Goal: Task Accomplishment & Management: Manage account settings

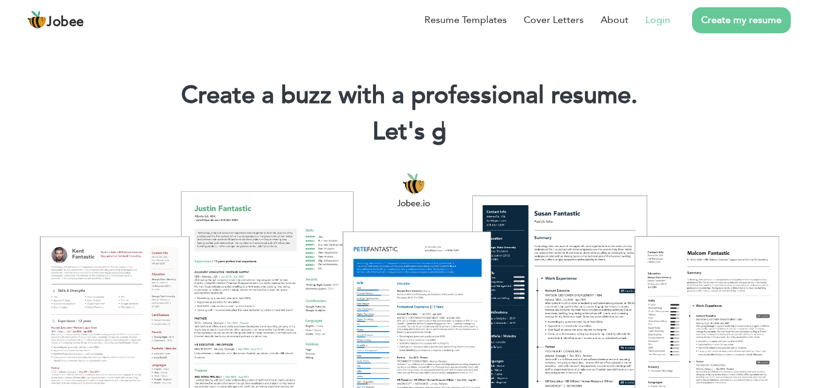
click at [652, 16] on link "Login" at bounding box center [658, 20] width 25 height 15
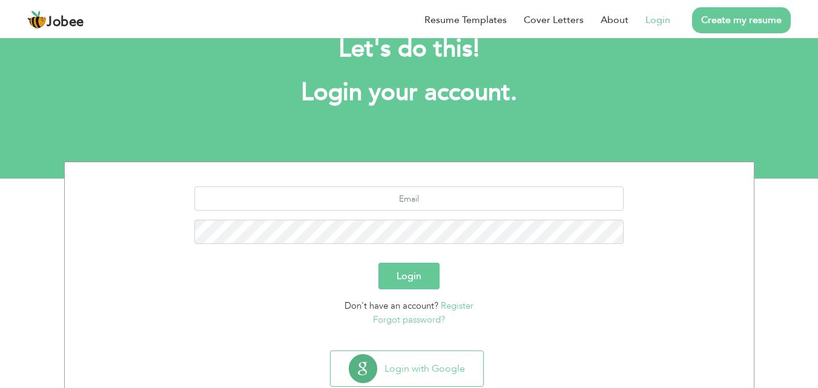
scroll to position [71, 0]
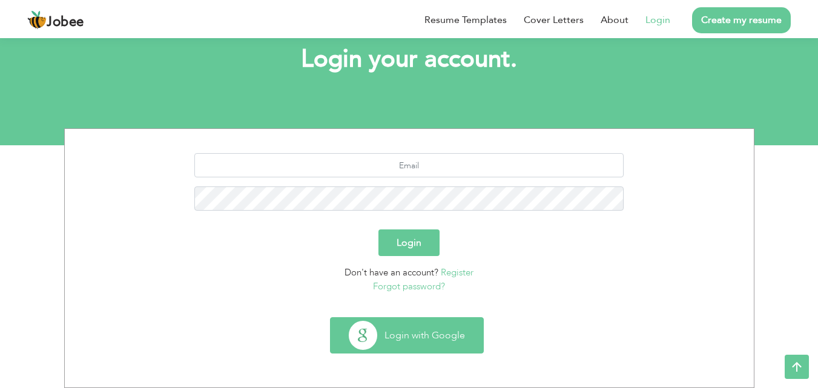
click at [427, 341] on button "Login with Google" at bounding box center [407, 335] width 153 height 35
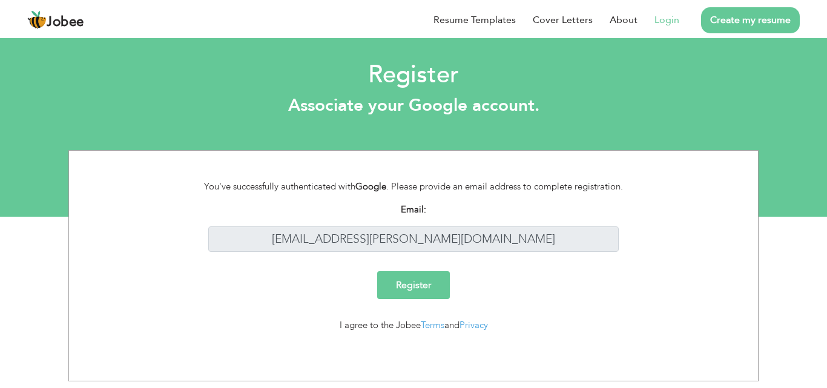
click at [430, 268] on form "You've successfully authenticated with Google . Please provide an email address…" at bounding box center [413, 261] width 671 height 162
click at [428, 286] on input "Register" at bounding box center [413, 285] width 73 height 28
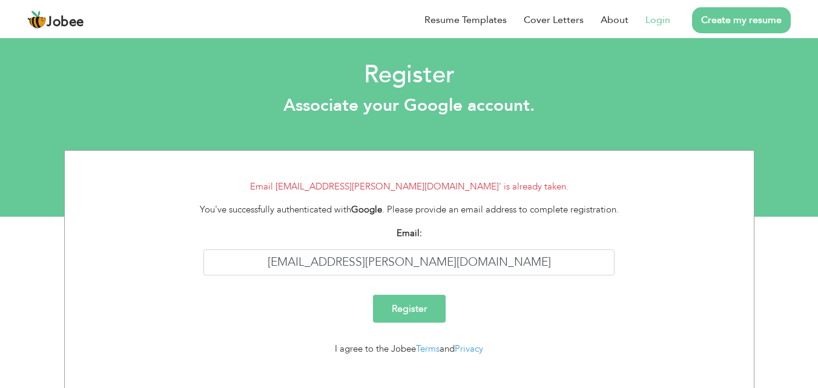
click at [661, 24] on link "Login" at bounding box center [658, 20] width 25 height 15
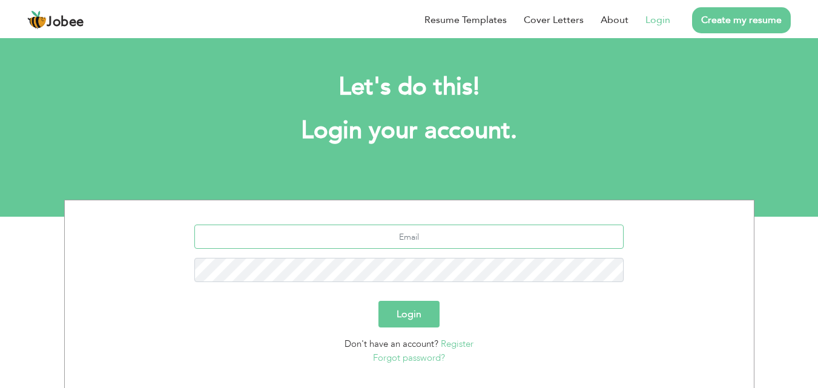
click at [401, 243] on input "text" at bounding box center [408, 237] width 429 height 24
type input "[EMAIL_ADDRESS][PERSON_NAME][DOMAIN_NAME]"
click at [420, 313] on button "Login" at bounding box center [408, 314] width 61 height 27
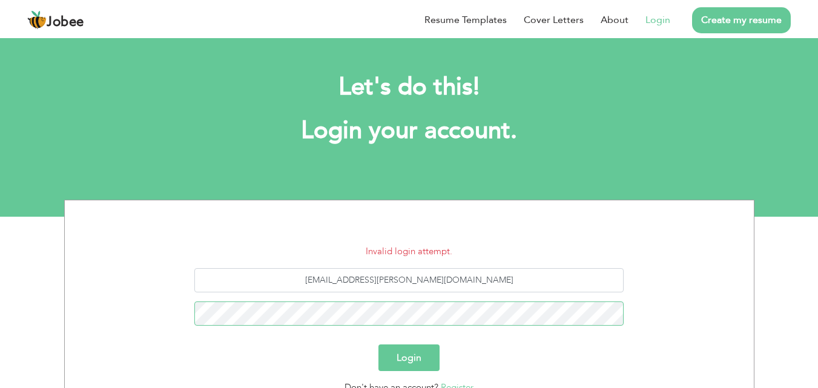
click at [378, 345] on button "Login" at bounding box center [408, 358] width 61 height 27
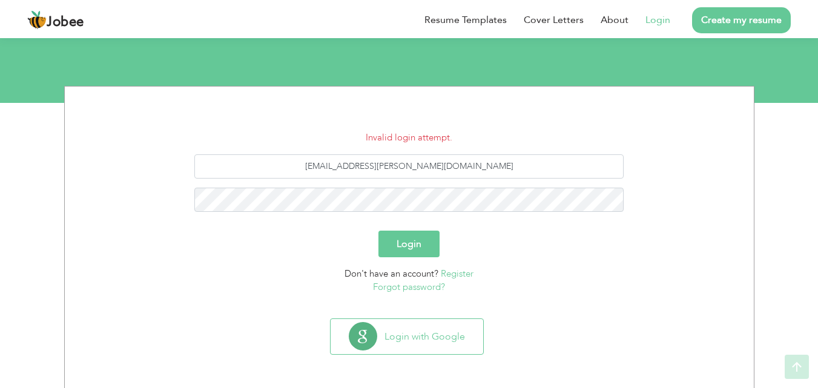
scroll to position [115, 0]
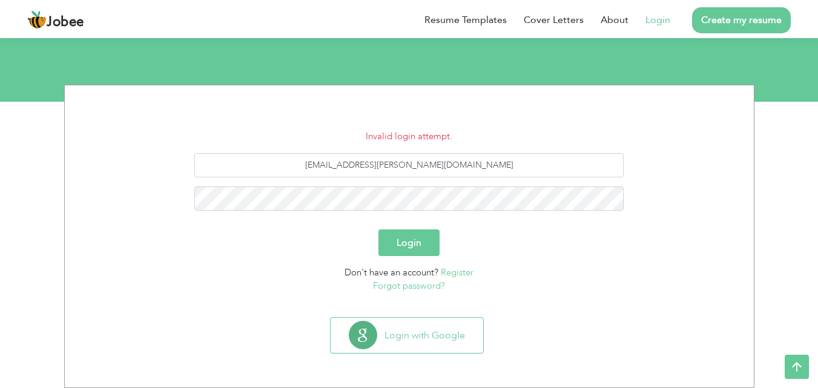
click at [414, 240] on button "Login" at bounding box center [408, 242] width 61 height 27
